Goal: Information Seeking & Learning: Learn about a topic

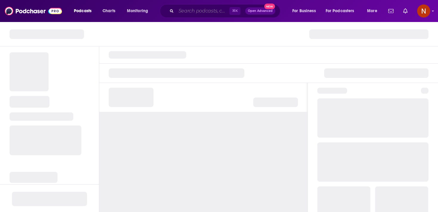
click at [204, 13] on input "Search podcasts, credits, & more..." at bounding box center [202, 11] width 53 height 10
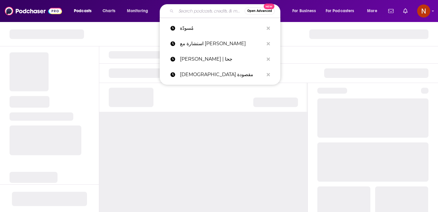
paste input "من زكاها"
type input "من زكاها"
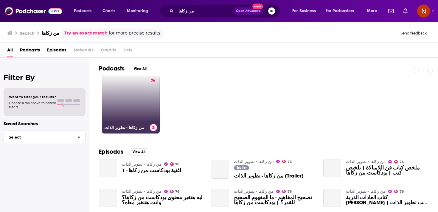
click at [137, 98] on link "76 من زكاها - تطوير الذات" at bounding box center [131, 105] width 58 height 58
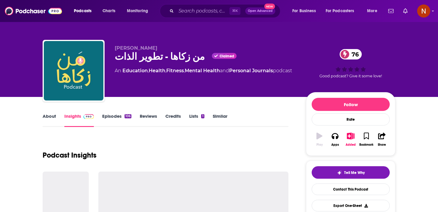
click at [153, 60] on div "من زكاها - تطوير الذات Claimed 76" at bounding box center [206, 57] width 182 height 12
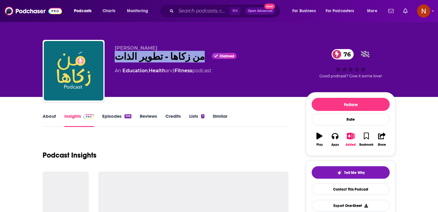
click at [153, 60] on div "من زكاها - تطوير الذات Claimed 76" at bounding box center [206, 57] width 182 height 12
copy div "من زكاها - تطوير الذات"
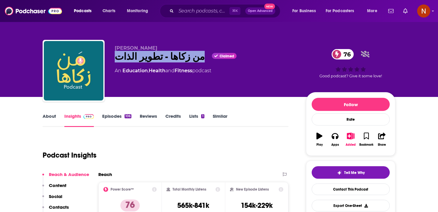
click at [165, 91] on div "[PERSON_NAME] من زكاها - تطوير الذات Claimed 76 An Education , Health and Fitne…" at bounding box center [206, 69] width 182 height 48
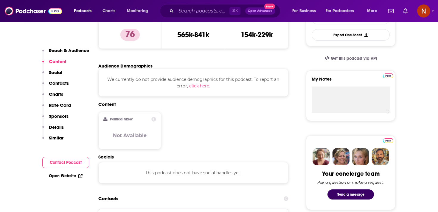
scroll to position [172, 0]
